Goal: Task Accomplishment & Management: Manage account settings

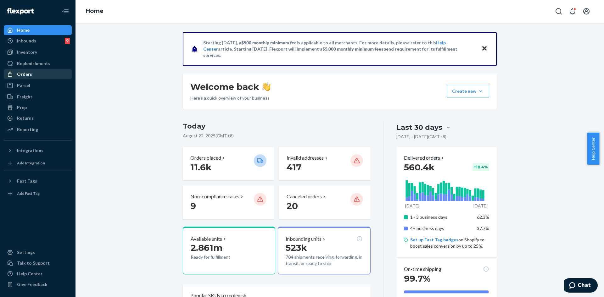
click at [25, 78] on div "Orders" at bounding box center [37, 74] width 67 height 9
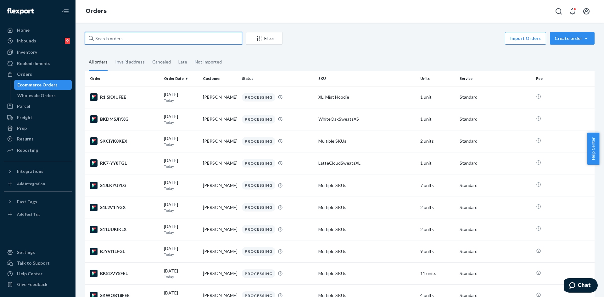
click at [135, 40] on input "text" at bounding box center [163, 38] width 157 height 13
paste input "254502946"
type input "254502946"
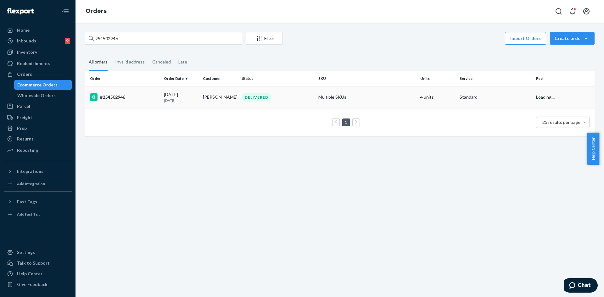
click at [290, 102] on td "DELIVERED" at bounding box center [277, 97] width 76 height 22
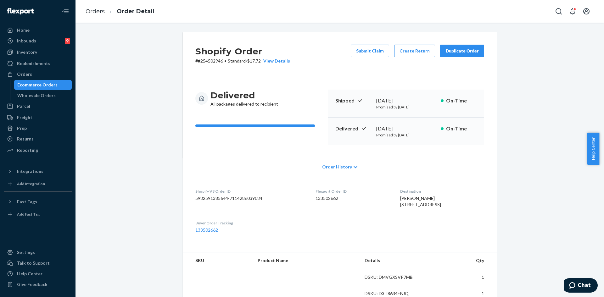
click at [469, 50] on div "Duplicate Order" at bounding box center [462, 51] width 33 height 6
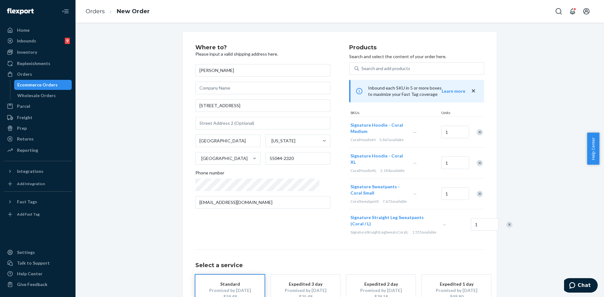
click at [479, 129] on div "Remove Item" at bounding box center [480, 132] width 6 height 6
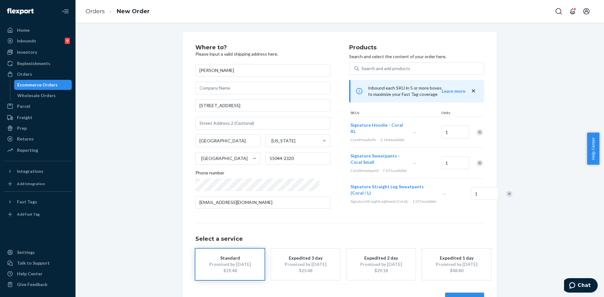
click at [479, 129] on div "Remove Item" at bounding box center [480, 132] width 6 height 6
click at [477, 132] on div "Remove Item" at bounding box center [480, 132] width 6 height 6
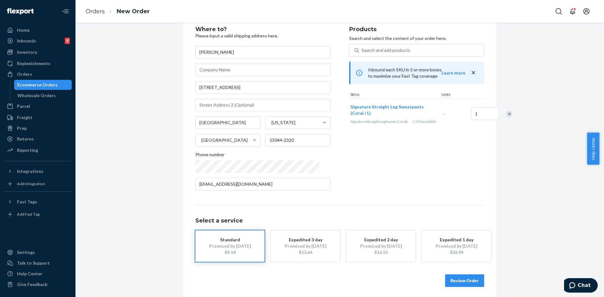
scroll to position [21, 0]
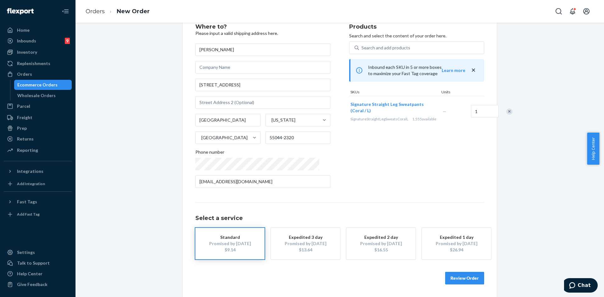
click at [455, 277] on button "Review Order" at bounding box center [464, 278] width 39 height 13
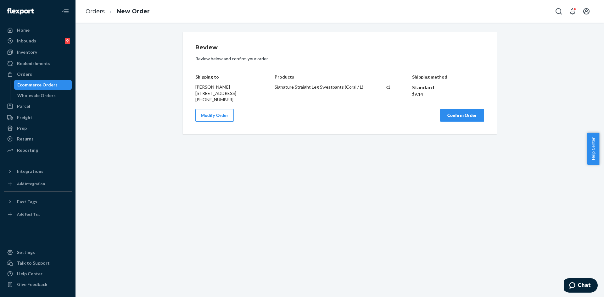
click at [456, 115] on div "Review Review below and confirm your order Shipping to Crystle Illa 8040 200th …" at bounding box center [339, 83] width 289 height 77
click at [458, 121] on button "Confirm Order" at bounding box center [462, 115] width 44 height 13
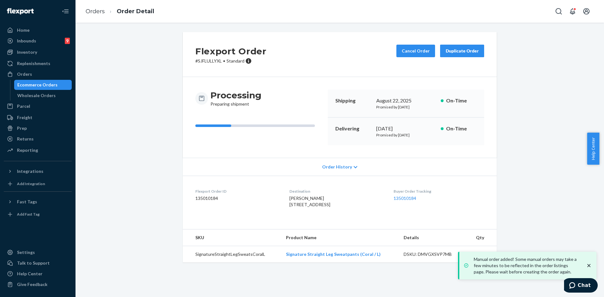
click at [589, 264] on icon "close toast" at bounding box center [589, 266] width 6 height 6
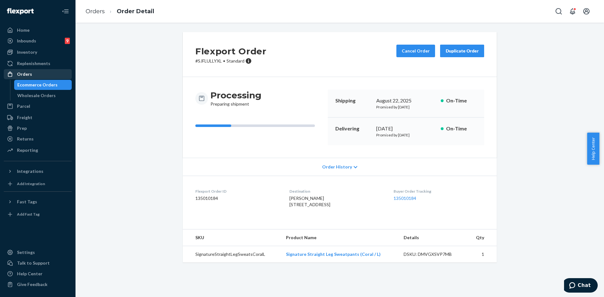
click at [20, 71] on div "Orders" at bounding box center [24, 74] width 15 height 6
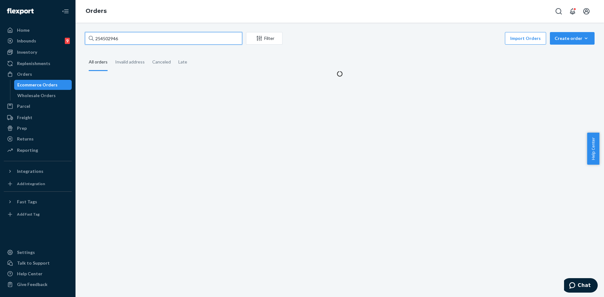
click at [131, 39] on input "254502946" at bounding box center [163, 38] width 157 height 13
paste input "757599"
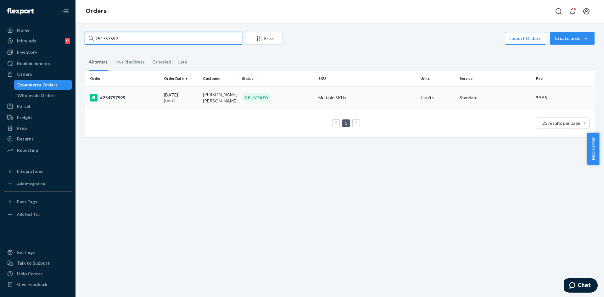
type input "254757599"
click at [204, 92] on td "Aaliyah Aaliyah" at bounding box center [219, 97] width 39 height 23
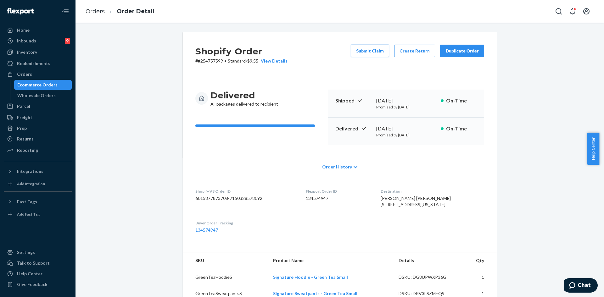
click at [360, 56] on button "Submit Claim" at bounding box center [370, 51] width 38 height 13
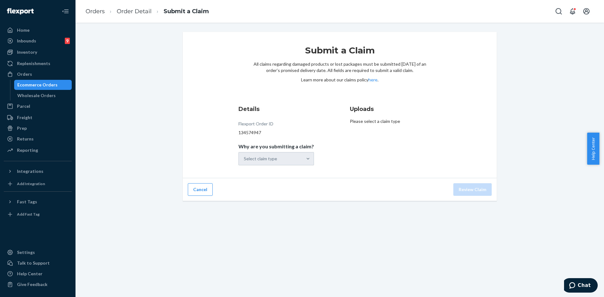
click at [273, 162] on div "Select claim type" at bounding box center [277, 158] width 76 height 13
click at [266, 165] on div "Select claim type" at bounding box center [277, 158] width 76 height 13
click at [245, 162] on input "Why are you submitting a claim? option Order delivered but lost focused, 1 of 4…" at bounding box center [244, 159] width 1 height 6
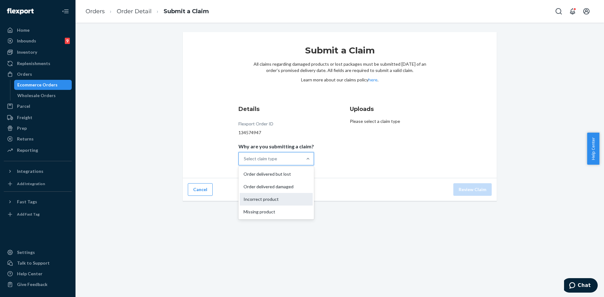
click at [269, 202] on div "Incorrect product" at bounding box center [276, 199] width 73 height 13
click at [245, 162] on input "Why are you submitting a claim? option Incorrect product focused, 0 of 4. 4 res…" at bounding box center [244, 159] width 1 height 6
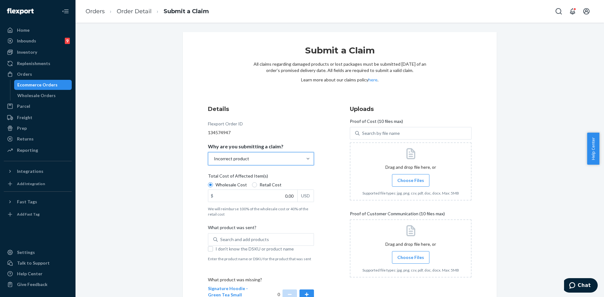
scroll to position [63, 0]
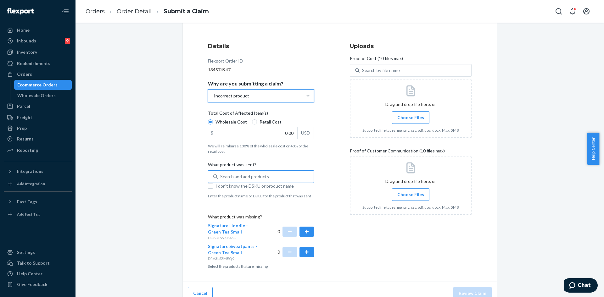
click at [223, 174] on div "Search and add products" at bounding box center [244, 177] width 49 height 6
click at [221, 174] on input "Search and add products" at bounding box center [220, 177] width 1 height 6
paste input "Signature Sweatpants - Green Tea / S"
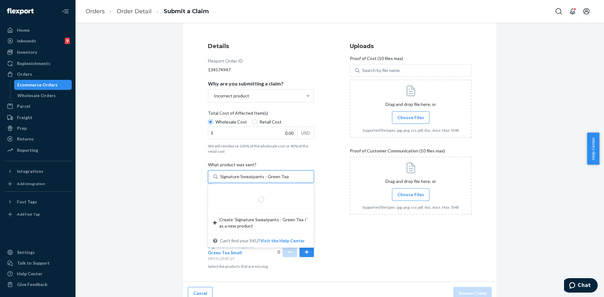
type input "Signature Sweatpants - Green Tea / M"
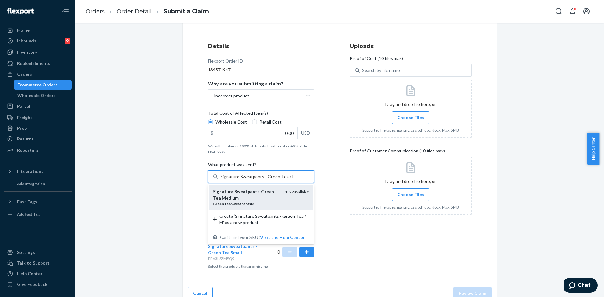
click at [250, 196] on div "Signature Sweatpants - Green Tea Medium" at bounding box center [246, 195] width 67 height 13
click at [250, 180] on input "Signature Sweatpants - Green Tea / M" at bounding box center [256, 177] width 73 height 6
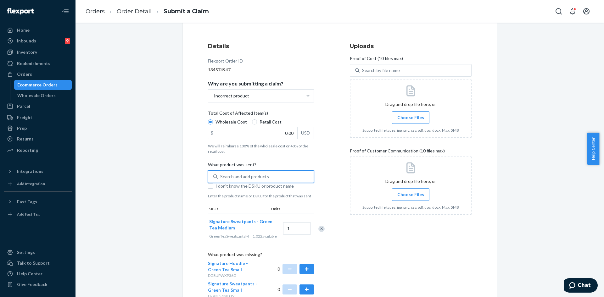
click at [242, 171] on div "Search and add products" at bounding box center [261, 177] width 106 height 13
click at [221, 174] on input "0 results available. Use Up and Down to choose options, press Enter to select t…" at bounding box center [220, 177] width 1 height 6
paste input "Signature Hoodie - Green Tea / S"
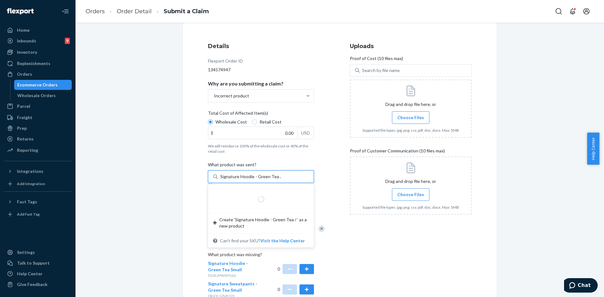
type input "Signature Hoodie - Green Tea / M"
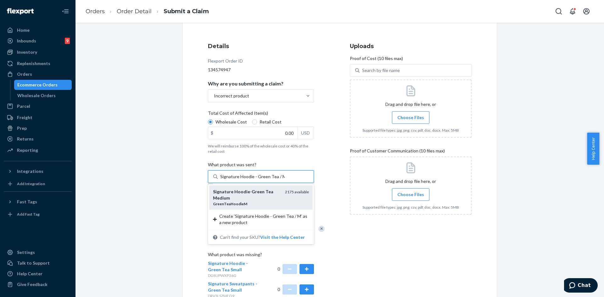
click at [245, 201] on div "Signature Hoodie - Green Tea Medium" at bounding box center [246, 195] width 67 height 13
click at [245, 180] on input "Signature Hoodie - Green Tea / M" at bounding box center [252, 177] width 65 height 6
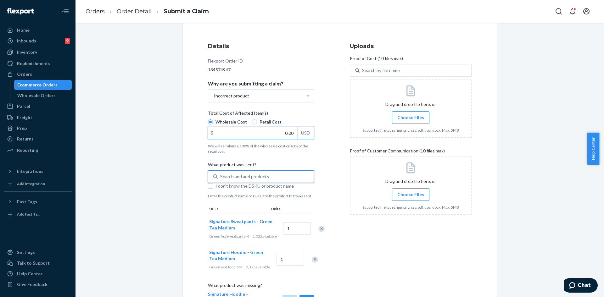
click at [269, 133] on input "0.00" at bounding box center [252, 133] width 89 height 12
type input "1.00"
type input "79.00"
click at [412, 114] on label "Choose Files" at bounding box center [410, 117] width 37 height 13
click at [411, 114] on input "Choose Files" at bounding box center [411, 117] width 0 height 7
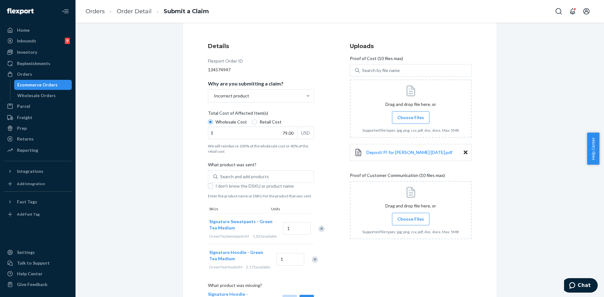
click at [409, 219] on span "Choose Files" at bounding box center [410, 219] width 27 height 6
click at [411, 219] on input "Choose Files" at bounding box center [411, 219] width 0 height 7
click at [424, 218] on label "Choose Files" at bounding box center [410, 219] width 37 height 13
click at [411, 218] on input "Choose Files" at bounding box center [411, 219] width 0 height 7
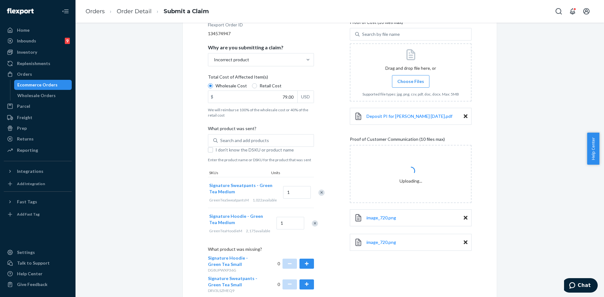
scroll to position [150, 0]
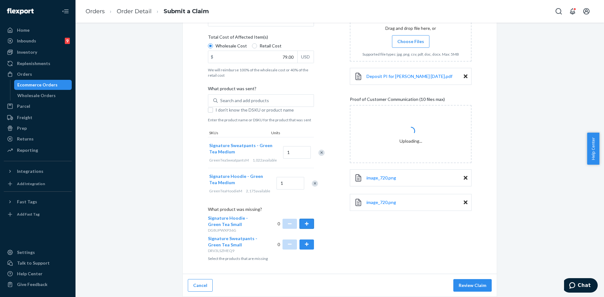
click at [305, 221] on button "button" at bounding box center [307, 224] width 14 height 10
click at [306, 247] on button "button" at bounding box center [307, 245] width 14 height 10
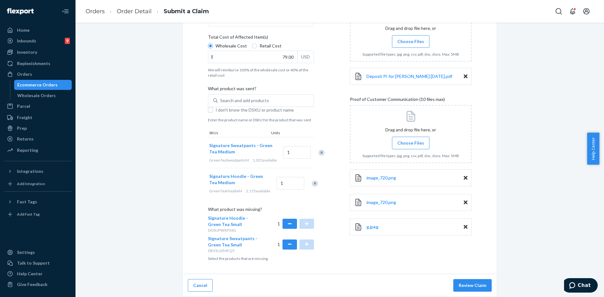
click at [408, 137] on label "Choose Files" at bounding box center [410, 143] width 37 height 13
click at [411, 140] on input "Choose Files" at bounding box center [411, 143] width 0 height 7
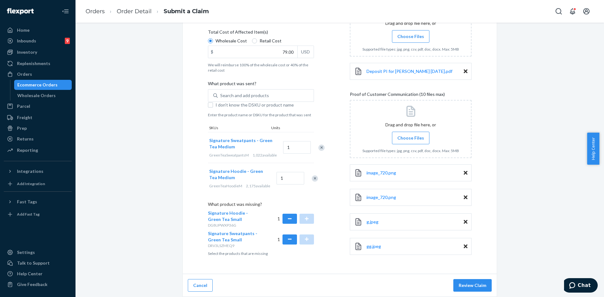
click at [408, 135] on span "Choose Files" at bounding box center [410, 138] width 27 height 6
click at [411, 135] on input "Choose Files" at bounding box center [411, 138] width 0 height 7
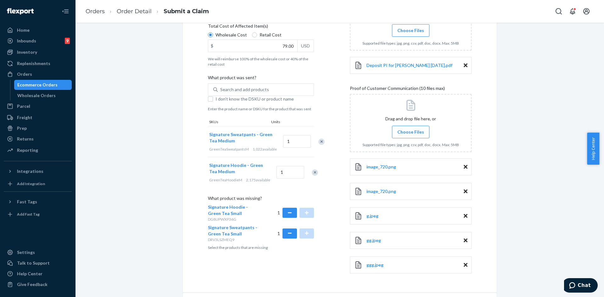
click at [411, 129] on span "Choose Files" at bounding box center [410, 132] width 27 height 6
click at [411, 129] on input "Choose Files" at bounding box center [411, 132] width 0 height 7
click at [397, 132] on span "Choose Files" at bounding box center [410, 132] width 27 height 6
click at [411, 132] on input "Choose Files" at bounding box center [411, 132] width 0 height 7
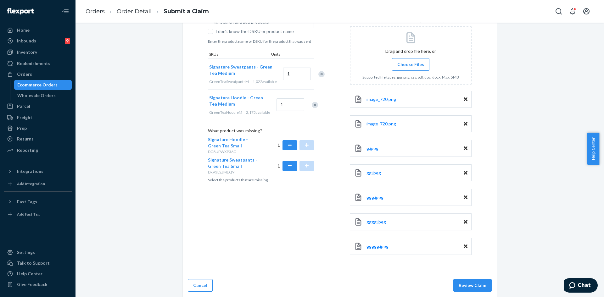
scroll to position [123, 0]
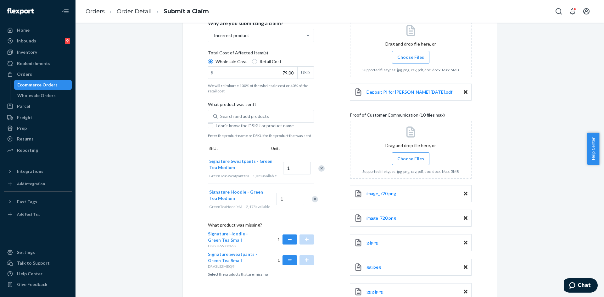
click at [409, 162] on span "Choose Files" at bounding box center [410, 159] width 27 height 6
click at [411, 162] on input "Choose Files" at bounding box center [411, 158] width 0 height 7
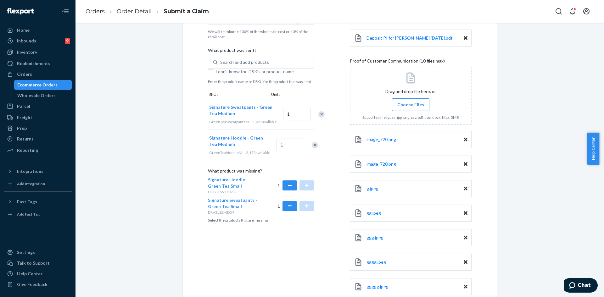
scroll to position [242, 0]
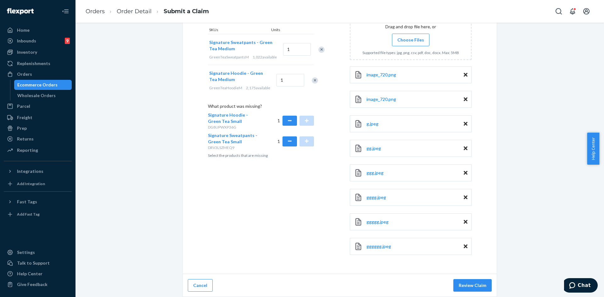
click at [466, 292] on div "Cancel Review Claim" at bounding box center [340, 285] width 314 height 23
click at [465, 290] on button "Review Claim" at bounding box center [473, 285] width 38 height 13
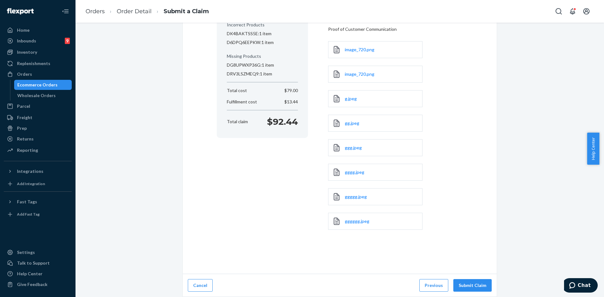
scroll to position [115, 0]
click at [468, 288] on button "Submit Claim" at bounding box center [473, 285] width 38 height 13
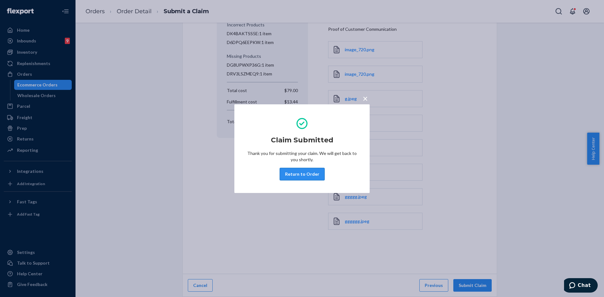
click at [308, 171] on button "Return to Order" at bounding box center [302, 174] width 45 height 13
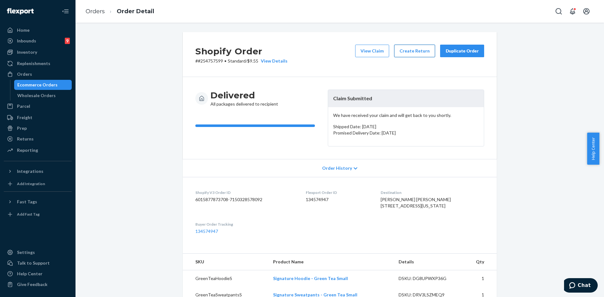
click at [415, 49] on button "Create Return" at bounding box center [414, 51] width 41 height 13
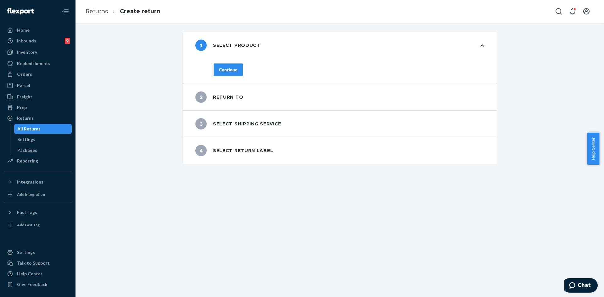
click at [219, 69] on div "Continue" at bounding box center [228, 70] width 19 height 6
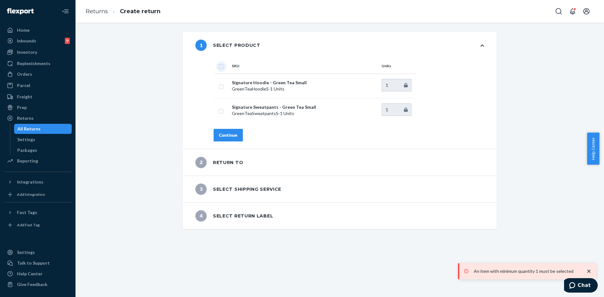
click at [219, 65] on input "checkbox" at bounding box center [221, 66] width 5 height 7
checkbox input "true"
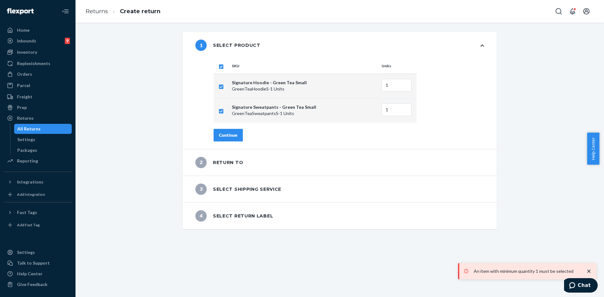
click at [232, 135] on div "Continue" at bounding box center [228, 135] width 19 height 6
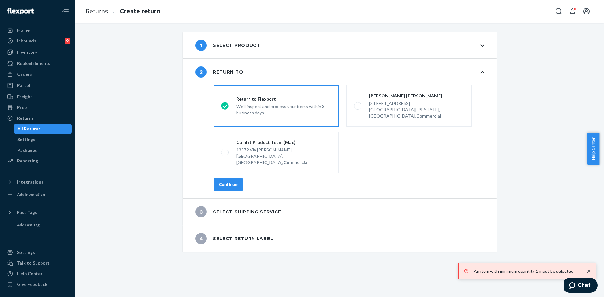
click at [228, 182] on div "Continue" at bounding box center [228, 185] width 19 height 6
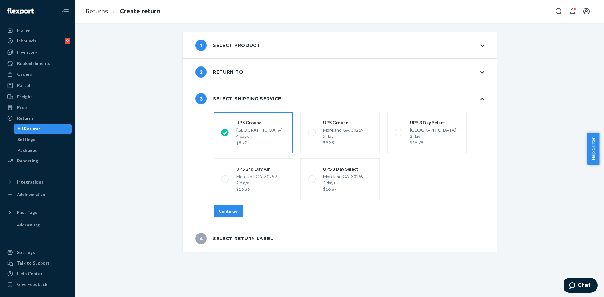
click at [233, 209] on div "Continue" at bounding box center [228, 211] width 19 height 6
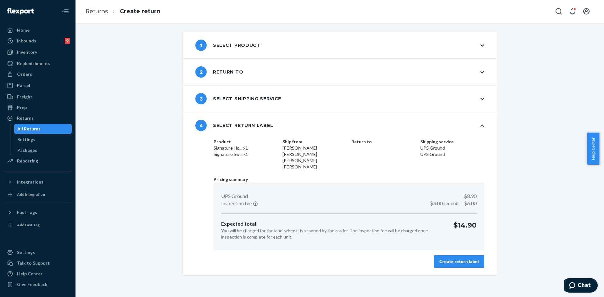
click at [458, 259] on div "Create return label" at bounding box center [459, 262] width 39 height 6
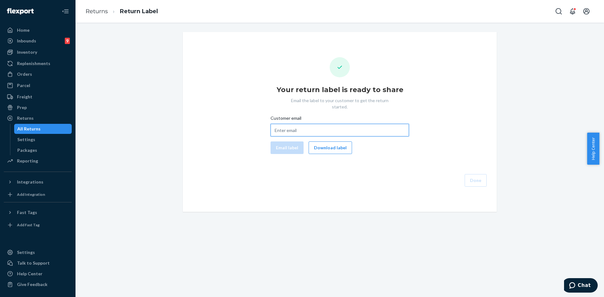
click at [295, 124] on input "Customer email" at bounding box center [340, 130] width 138 height 13
paste input "aaliyahperez952@gmail.com"
type input "aaliyahperez952@gmail.com"
click at [280, 142] on button "Email label" at bounding box center [287, 148] width 33 height 13
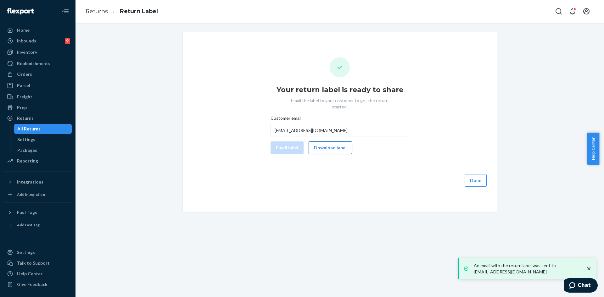
click at [324, 143] on button "Download label" at bounding box center [330, 148] width 43 height 13
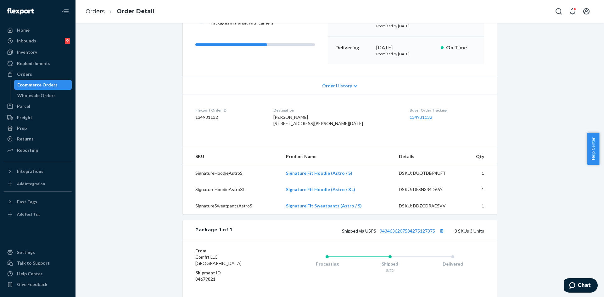
scroll to position [126, 0]
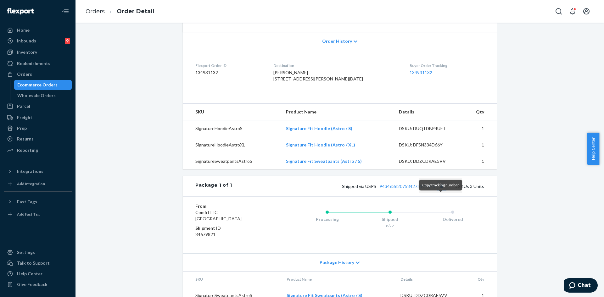
click at [441, 190] on button "Copy tracking number" at bounding box center [442, 186] width 8 height 8
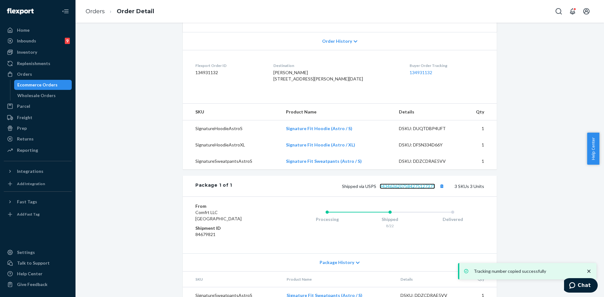
click at [415, 189] on link "9434636207584275127375" at bounding box center [407, 186] width 55 height 5
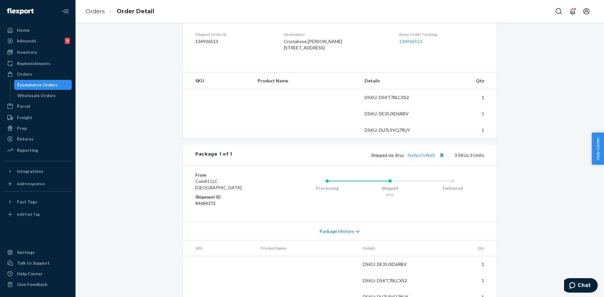
scroll to position [157, 0]
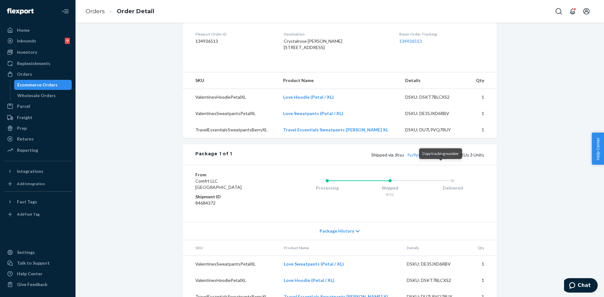
click at [440, 159] on button "Copy tracking number" at bounding box center [442, 155] width 8 height 8
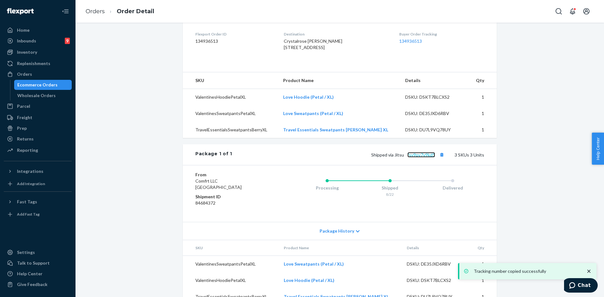
click at [420, 158] on link "fsy9pv7v9kd5" at bounding box center [422, 154] width 28 height 5
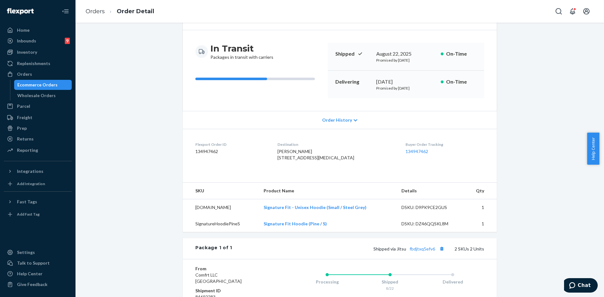
scroll to position [94, 0]
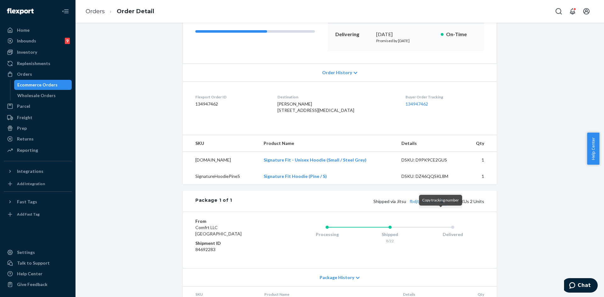
click at [440, 206] on button "Copy tracking number" at bounding box center [442, 201] width 8 height 8
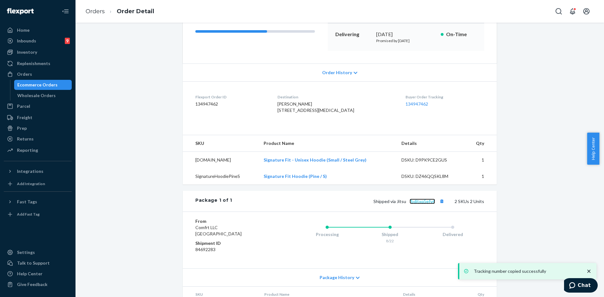
click at [421, 204] on link "fbdjtxq5efv6" at bounding box center [422, 201] width 25 height 5
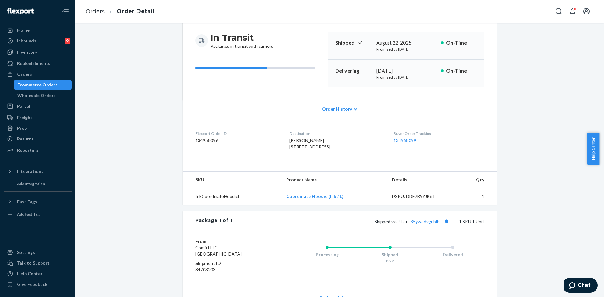
scroll to position [120, 0]
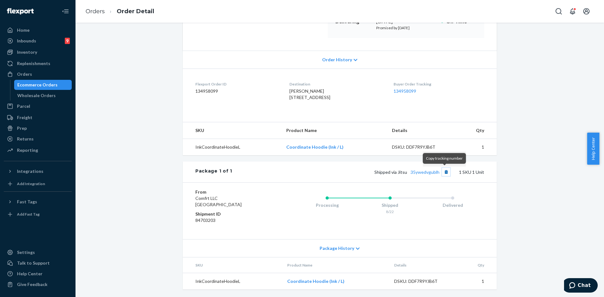
click at [444, 174] on button "Copy tracking number" at bounding box center [446, 172] width 8 height 8
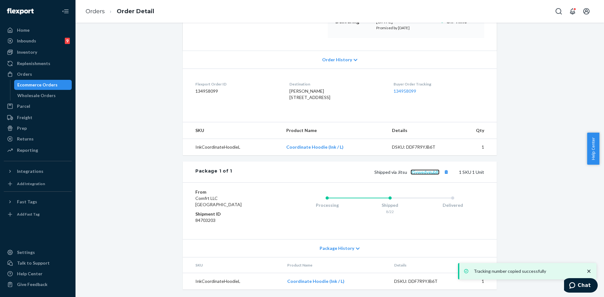
click at [417, 172] on link "35ywedvgublh" at bounding box center [425, 172] width 29 height 5
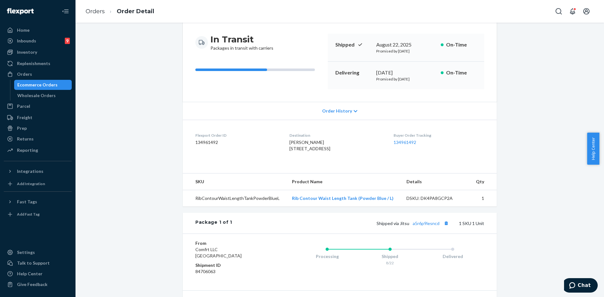
scroll to position [120, 0]
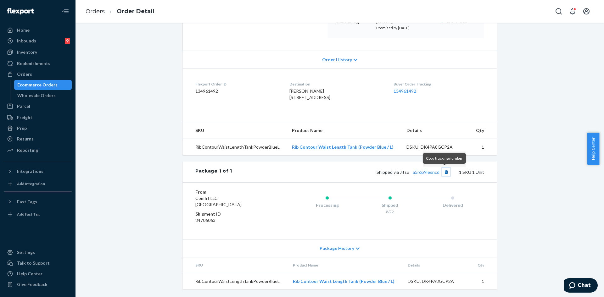
click at [443, 173] on button "Copy tracking number" at bounding box center [446, 172] width 8 height 8
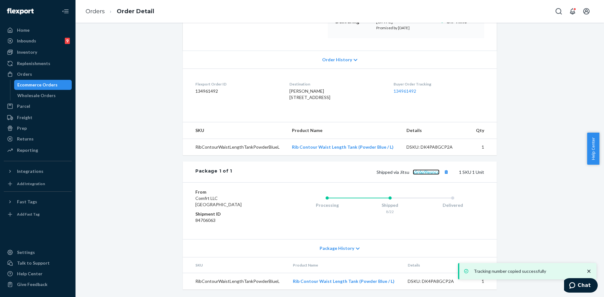
click at [424, 172] on link "a5r6p9lesncd" at bounding box center [426, 172] width 27 height 5
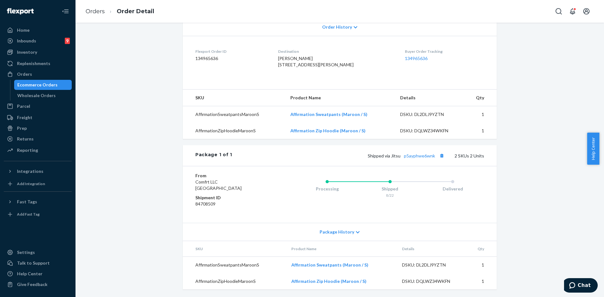
scroll to position [165, 0]
click at [441, 154] on button "Copy tracking number" at bounding box center [442, 156] width 8 height 8
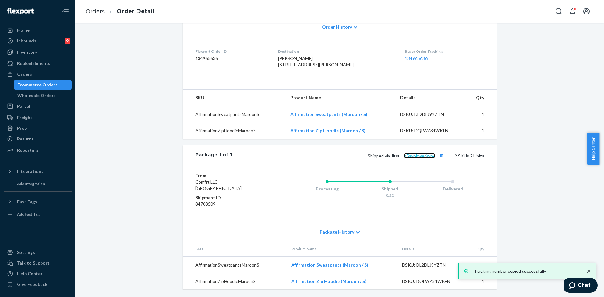
click at [420, 154] on link "p5ayphwe6wnk" at bounding box center [419, 155] width 31 height 5
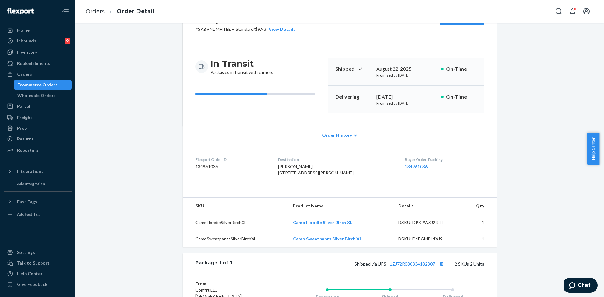
scroll to position [126, 0]
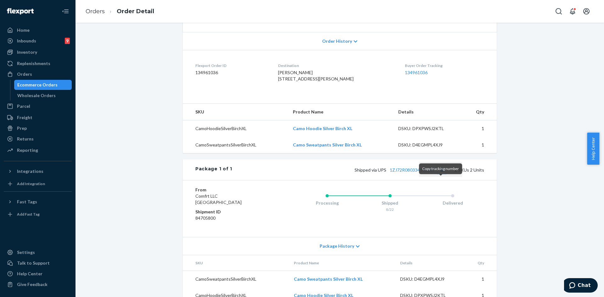
click at [439, 174] on button "Copy tracking number" at bounding box center [442, 170] width 8 height 8
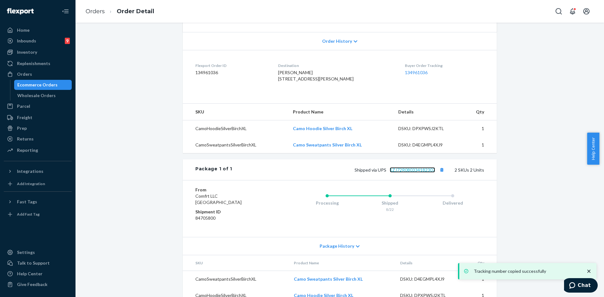
click at [412, 173] on link "1ZJ72R080334182307" at bounding box center [412, 169] width 45 height 5
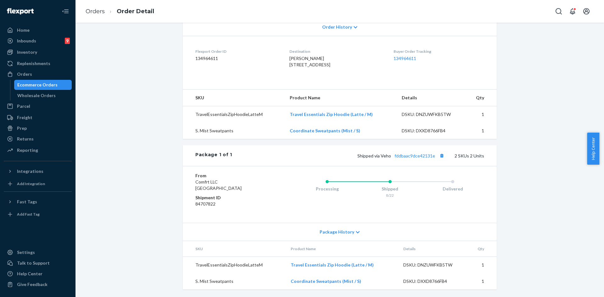
scroll to position [153, 0]
click at [441, 157] on button "Copy tracking number" at bounding box center [442, 156] width 8 height 8
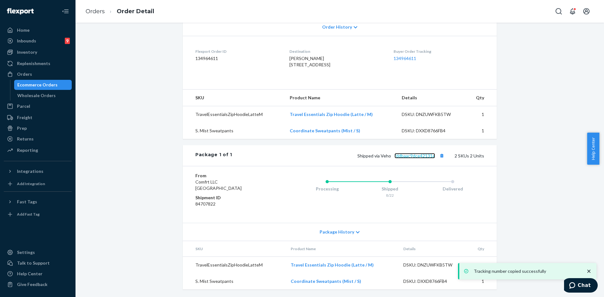
click at [403, 156] on link "fddbaac9dce42131e" at bounding box center [415, 155] width 41 height 5
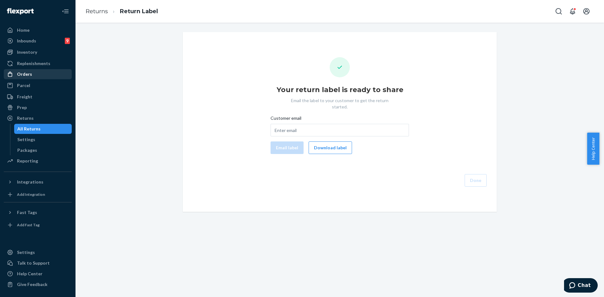
click at [35, 75] on div "Orders" at bounding box center [37, 74] width 67 height 9
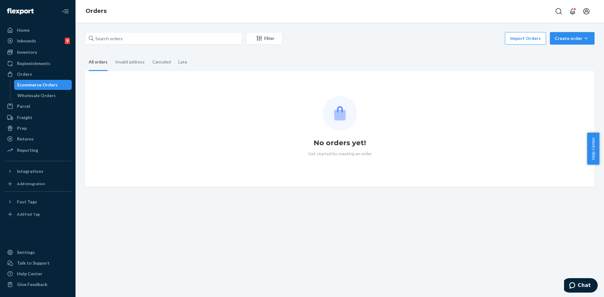
drag, startPoint x: 122, startPoint y: 45, endPoint x: 122, endPoint y: 40, distance: 5.0
click at [122, 45] on div "Filter Import Orders Create order Ecommerce order Removal order" at bounding box center [340, 39] width 510 height 14
click at [122, 40] on input "text" at bounding box center [163, 38] width 157 height 13
paste input "254379666"
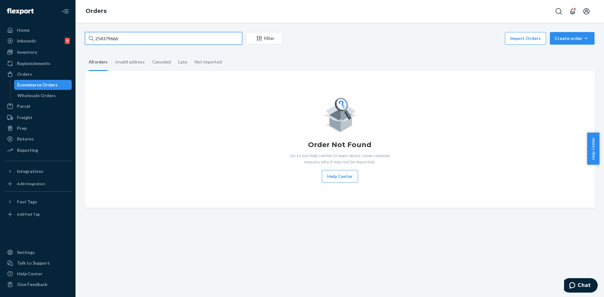
type input "254379666"
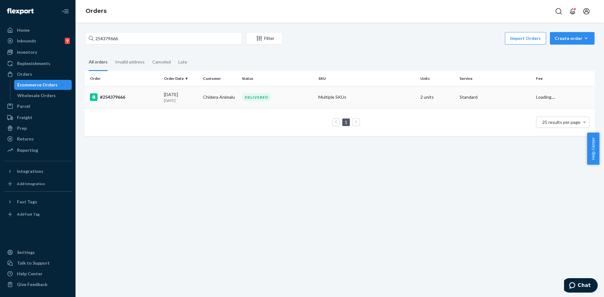
click at [133, 94] on div "#254379666" at bounding box center [124, 97] width 69 height 8
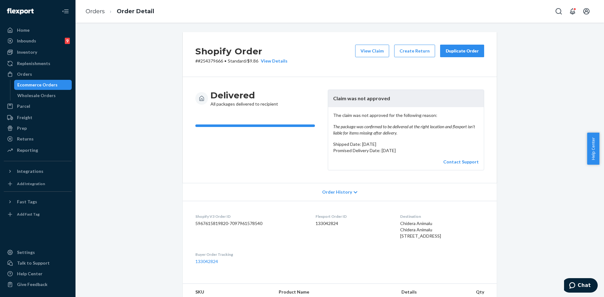
click at [453, 56] on button "Duplicate Order" at bounding box center [462, 51] width 44 height 13
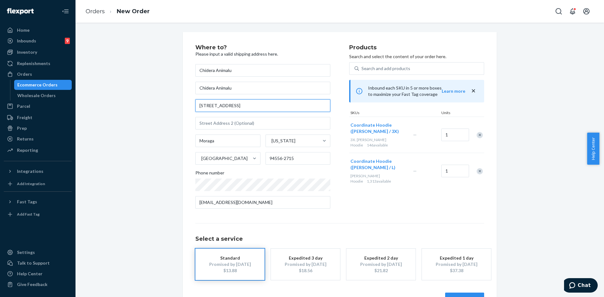
drag, startPoint x: 262, startPoint y: 106, endPoint x: 238, endPoint y: 104, distance: 24.0
click at [238, 104] on input "1928 Saint Marys Rd # 3183" at bounding box center [262, 105] width 135 height 13
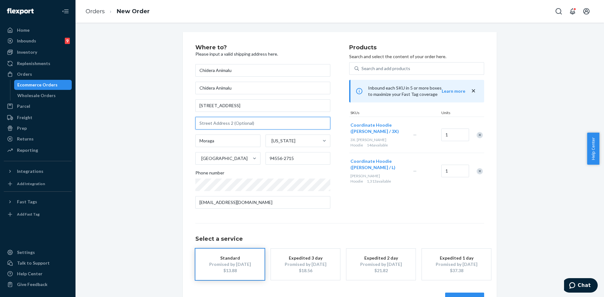
click at [222, 123] on input "text" at bounding box center [262, 123] width 135 height 13
paste input "# 3183"
type input "# 3183"
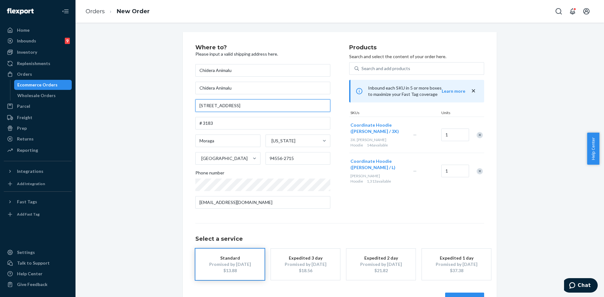
drag, startPoint x: 256, startPoint y: 107, endPoint x: 239, endPoint y: 104, distance: 18.1
click at [239, 104] on input "1928 Saint Marys Rd # 3183" at bounding box center [262, 105] width 135 height 13
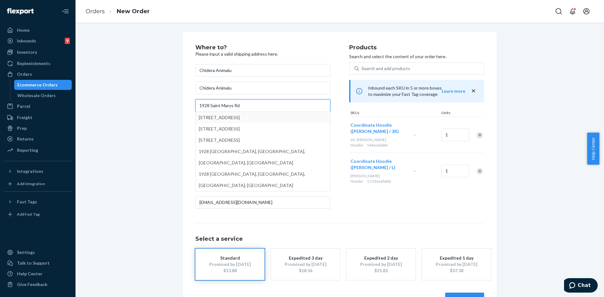
type input "1928 Saint Marys Rd"
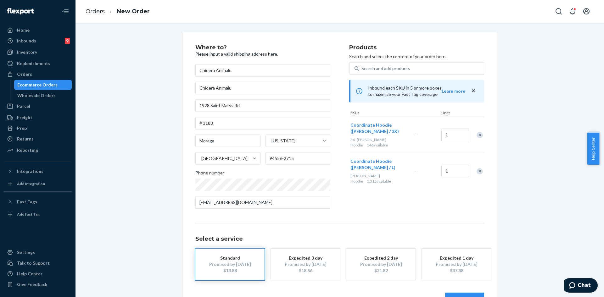
drag, startPoint x: 160, startPoint y: 133, endPoint x: 165, endPoint y: 132, distance: 4.6
click at [161, 133] on div "Where to? Please input a valid shipping address here. Chidera Animalu Chidera A…" at bounding box center [339, 175] width 519 height 286
click at [201, 121] on input "# 3183" at bounding box center [262, 123] width 135 height 13
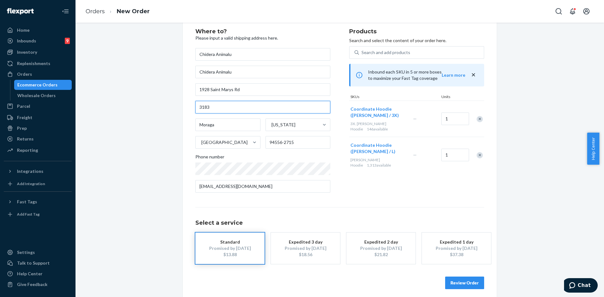
scroll to position [21, 0]
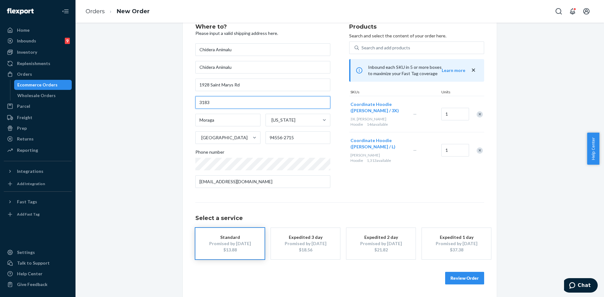
type input "3183"
click at [465, 280] on button "Review Order" at bounding box center [464, 278] width 39 height 13
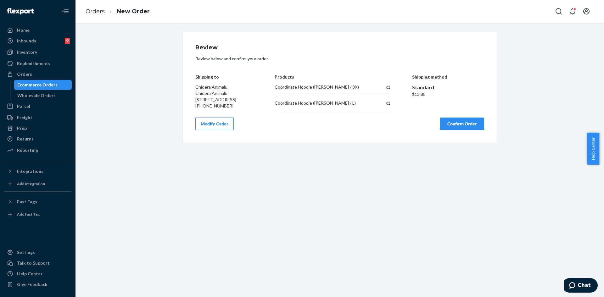
scroll to position [0, 0]
click at [454, 130] on button "Confirm Order" at bounding box center [462, 124] width 44 height 13
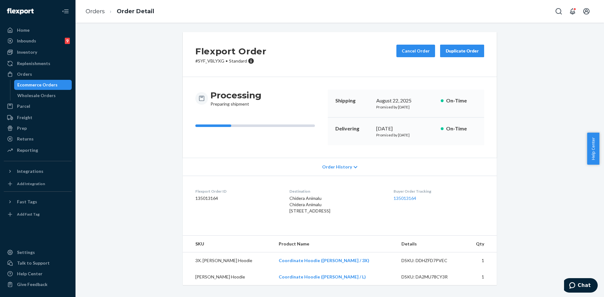
scroll to position [8, 0]
